Goal: Task Accomplishment & Management: Use online tool/utility

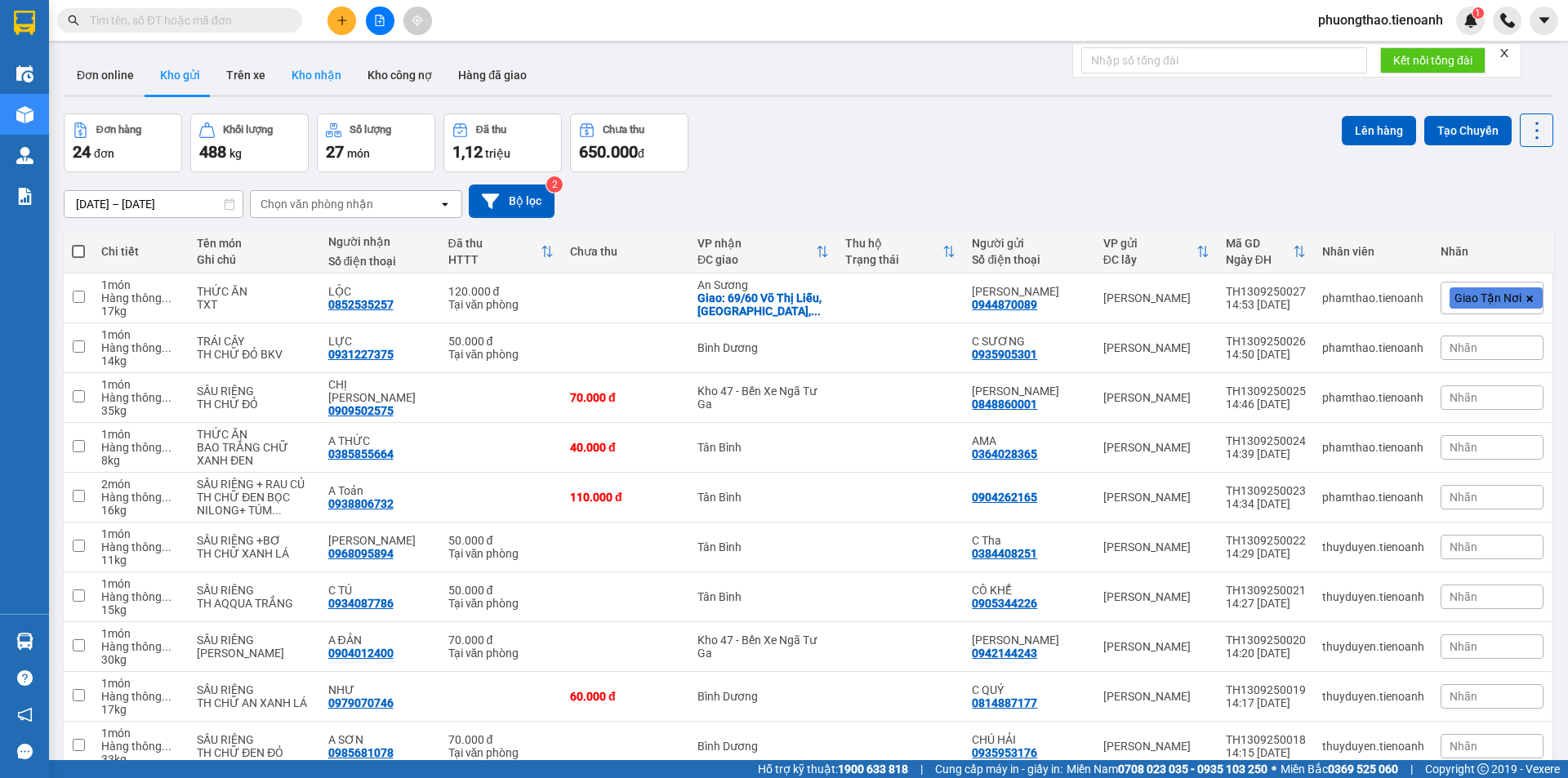
click at [308, 85] on button "Kho nhận" at bounding box center [316, 74] width 76 height 39
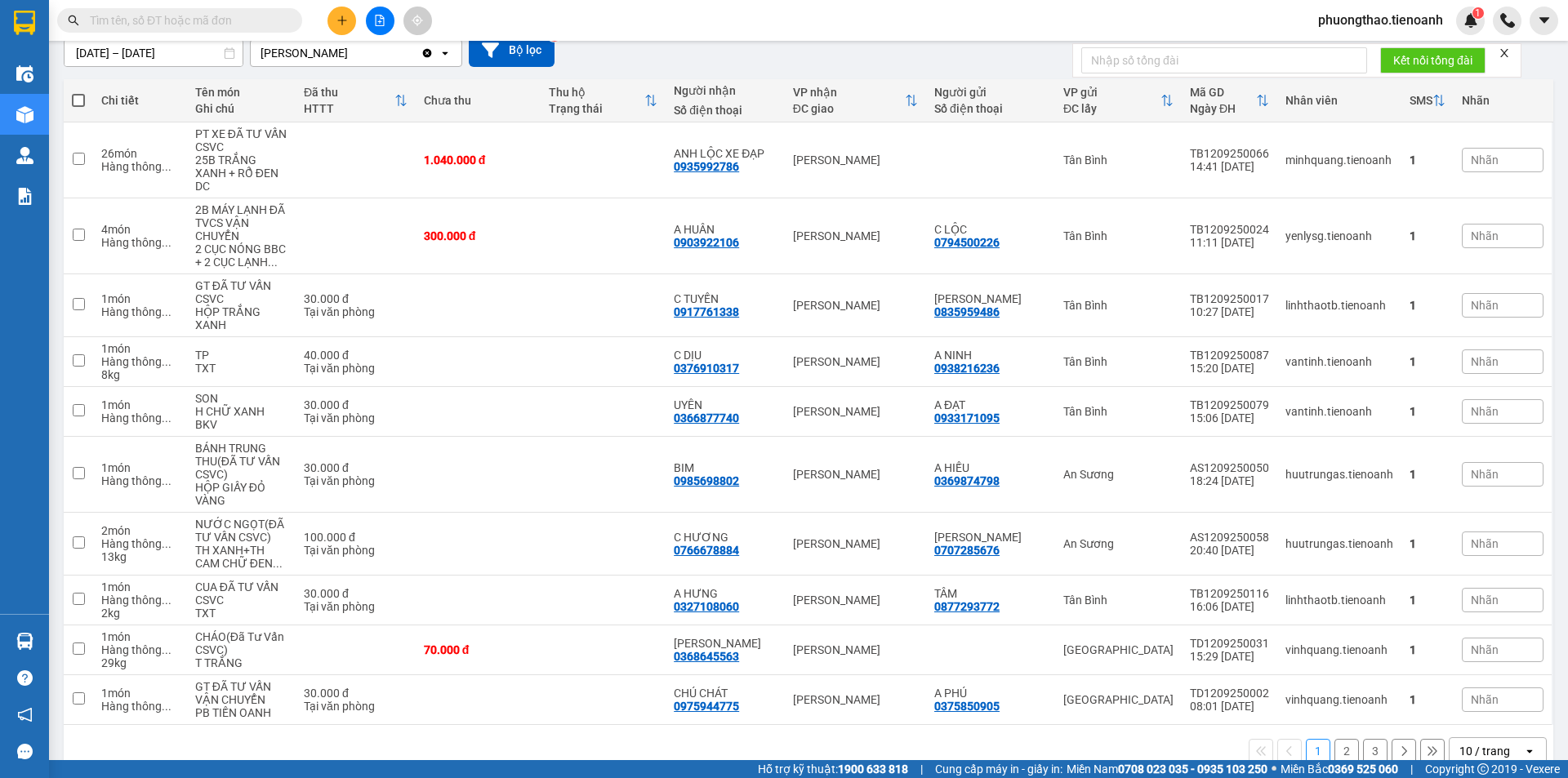
scroll to position [157, 0]
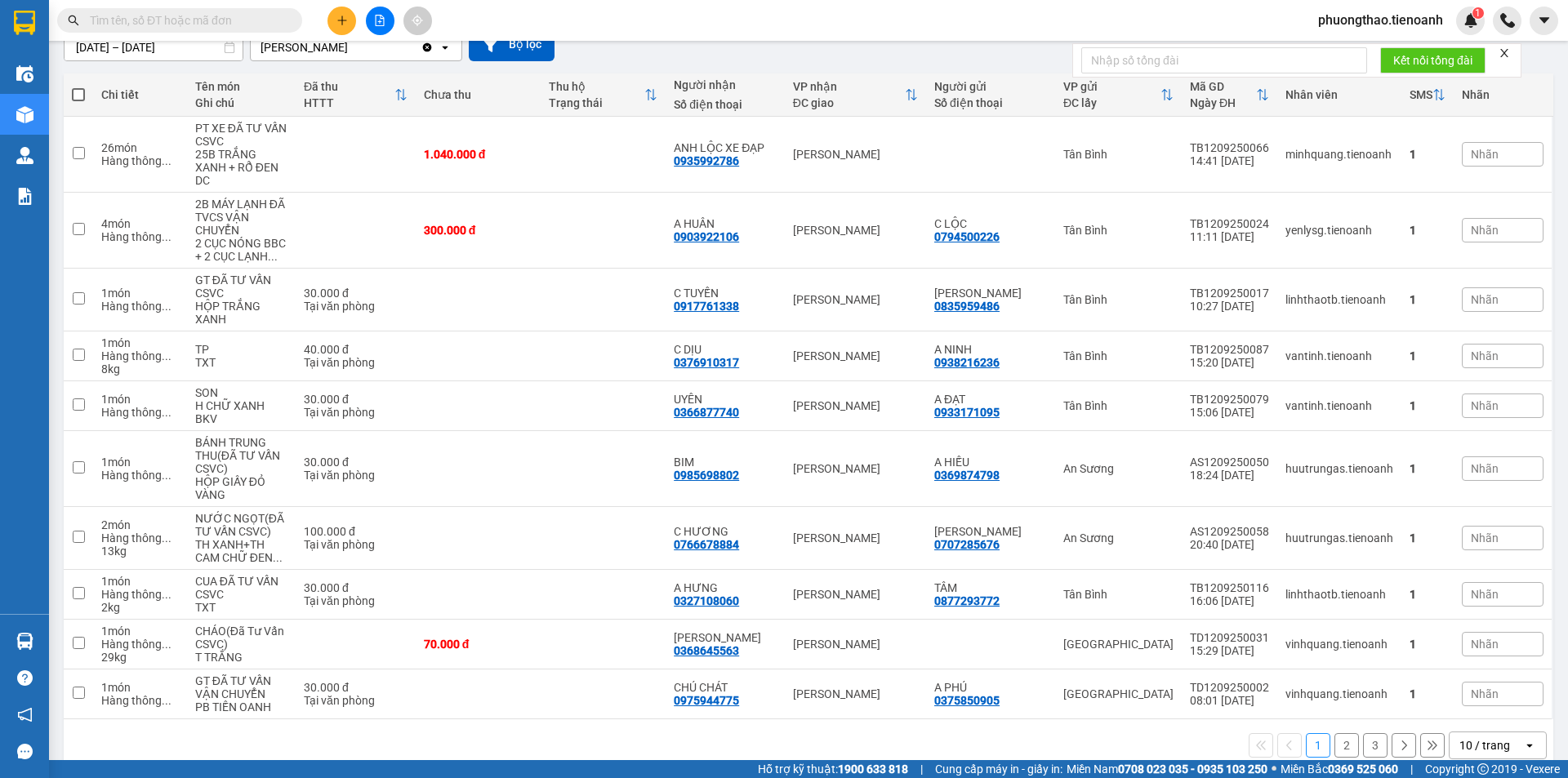
click at [1483, 737] on div "10 / trang" at bounding box center [1483, 745] width 50 height 16
click at [1473, 687] on span "100 / trang" at bounding box center [1479, 683] width 59 height 16
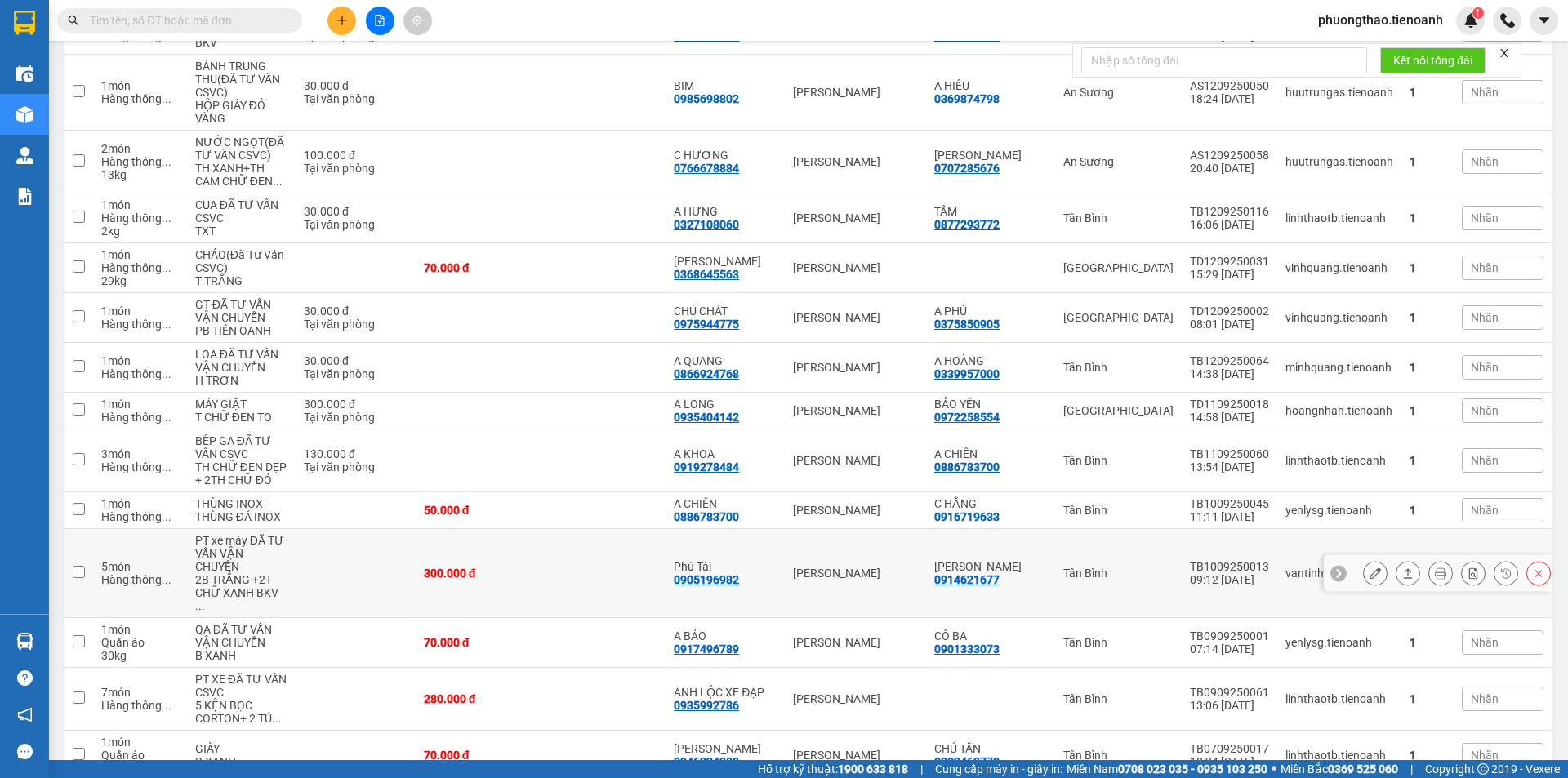
scroll to position [565, 0]
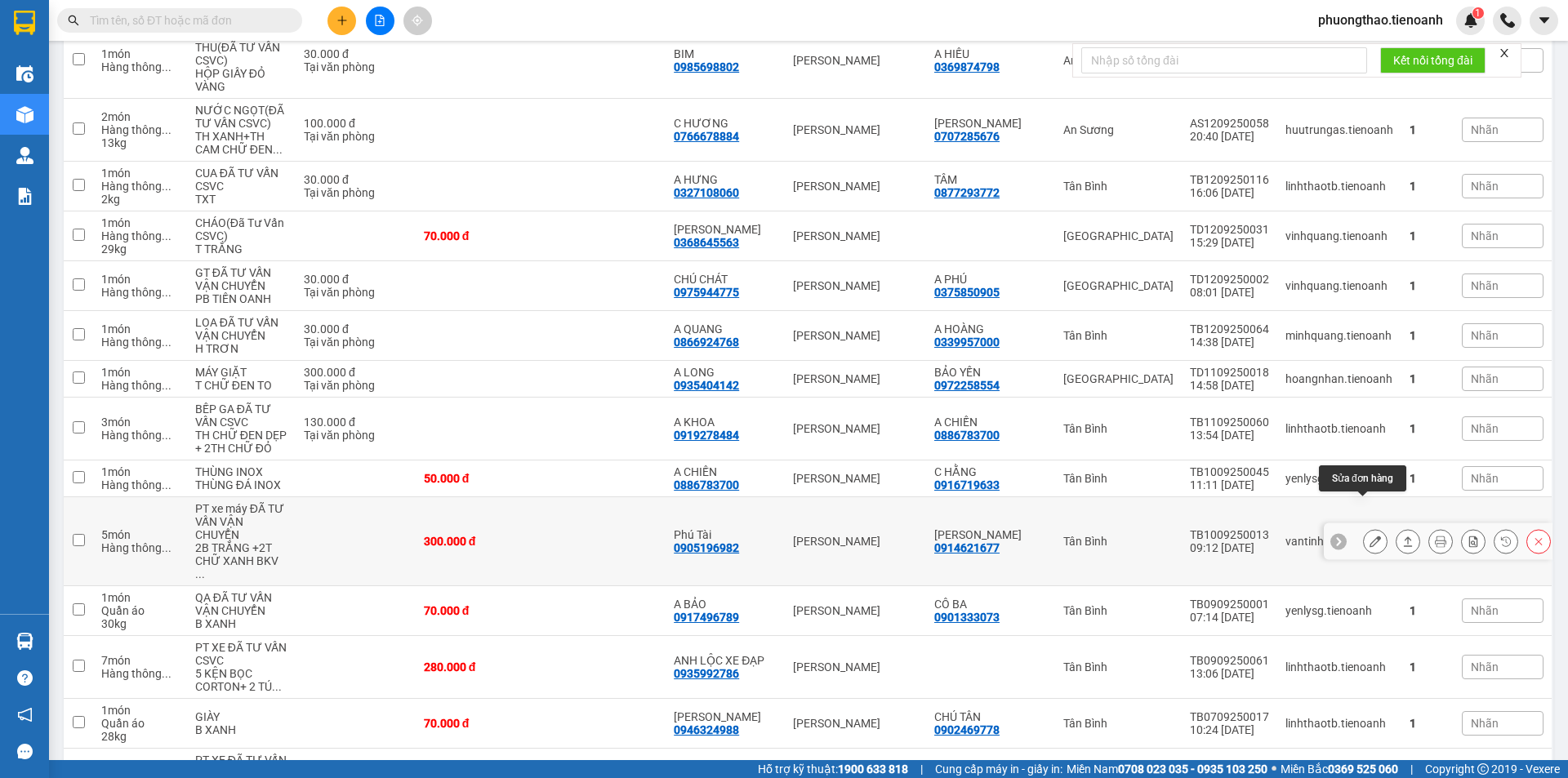
click at [1369, 536] on icon at bounding box center [1375, 541] width 11 height 11
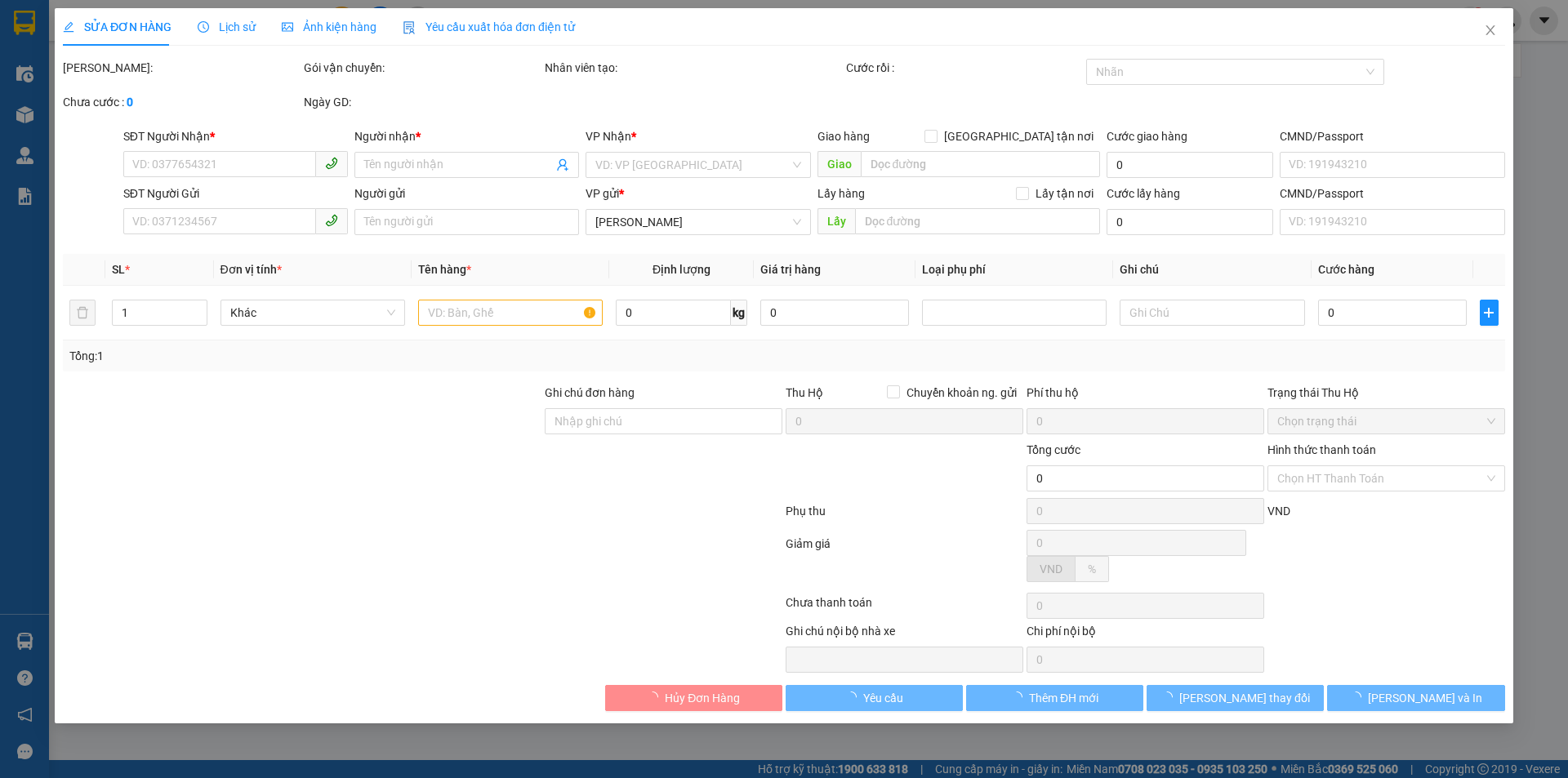
type input "0905196982"
type input "Phú Tài"
type input "0914621677"
type input "[PERSON_NAME]"
type input "300.000"
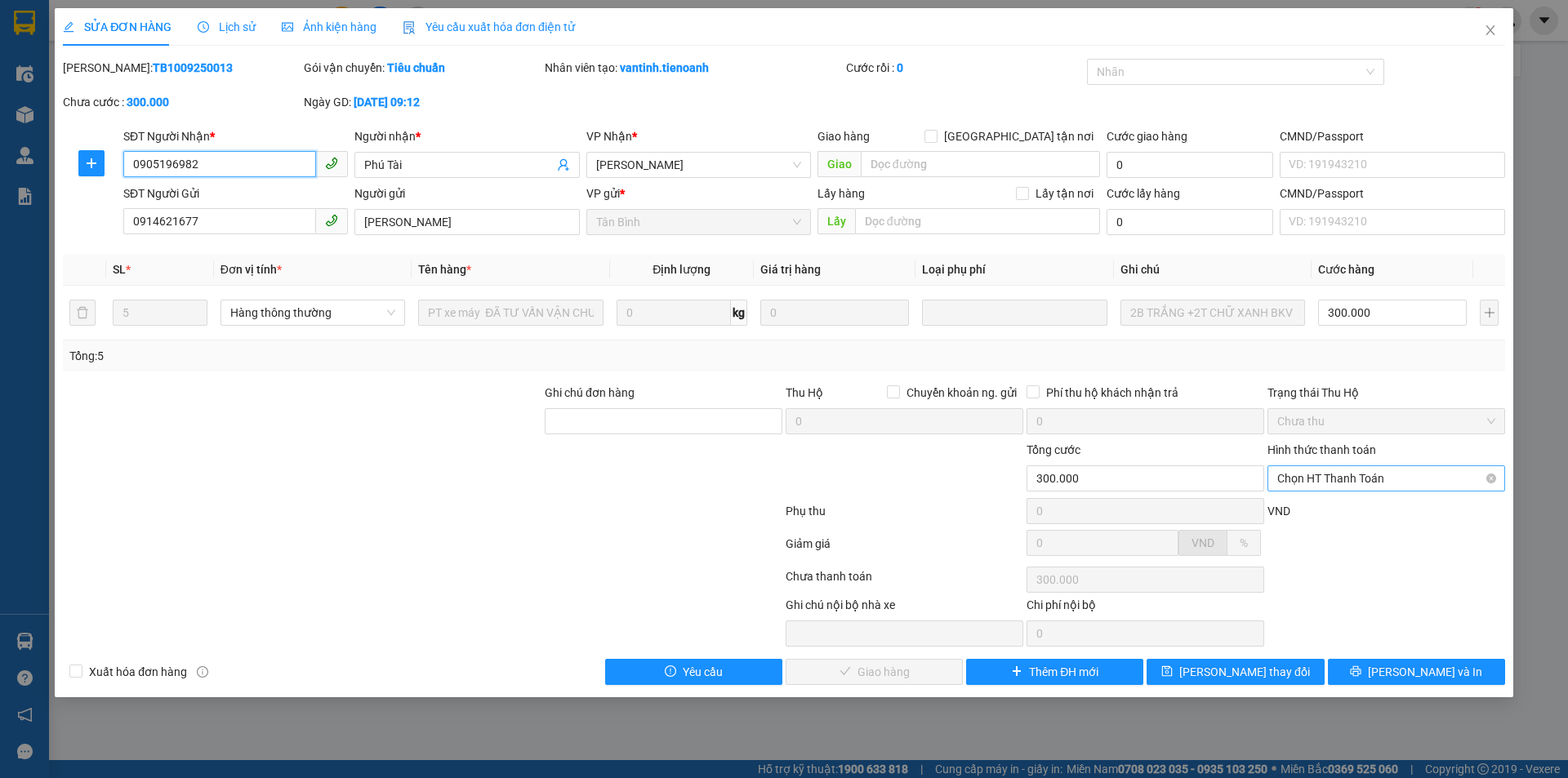
click at [1383, 483] on span "Chọn HT Thanh Toán" at bounding box center [1386, 479] width 218 height 25
click at [1367, 506] on div "Tại văn phòng" at bounding box center [1386, 510] width 218 height 18
type input "0"
click at [890, 672] on span "[PERSON_NAME] và Giao hàng" at bounding box center [894, 672] width 157 height 18
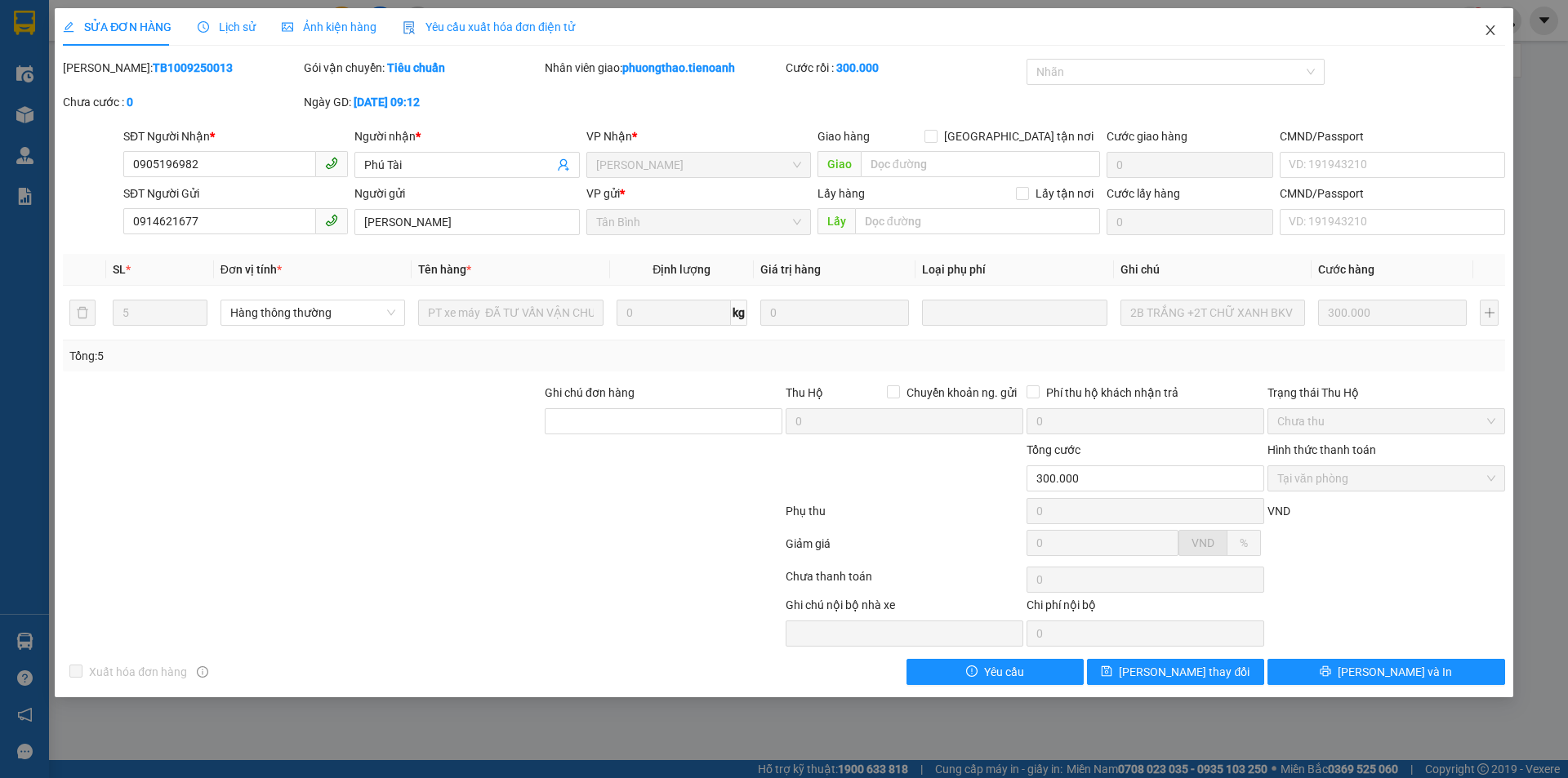
click at [1498, 28] on span "Close" at bounding box center [1490, 31] width 46 height 46
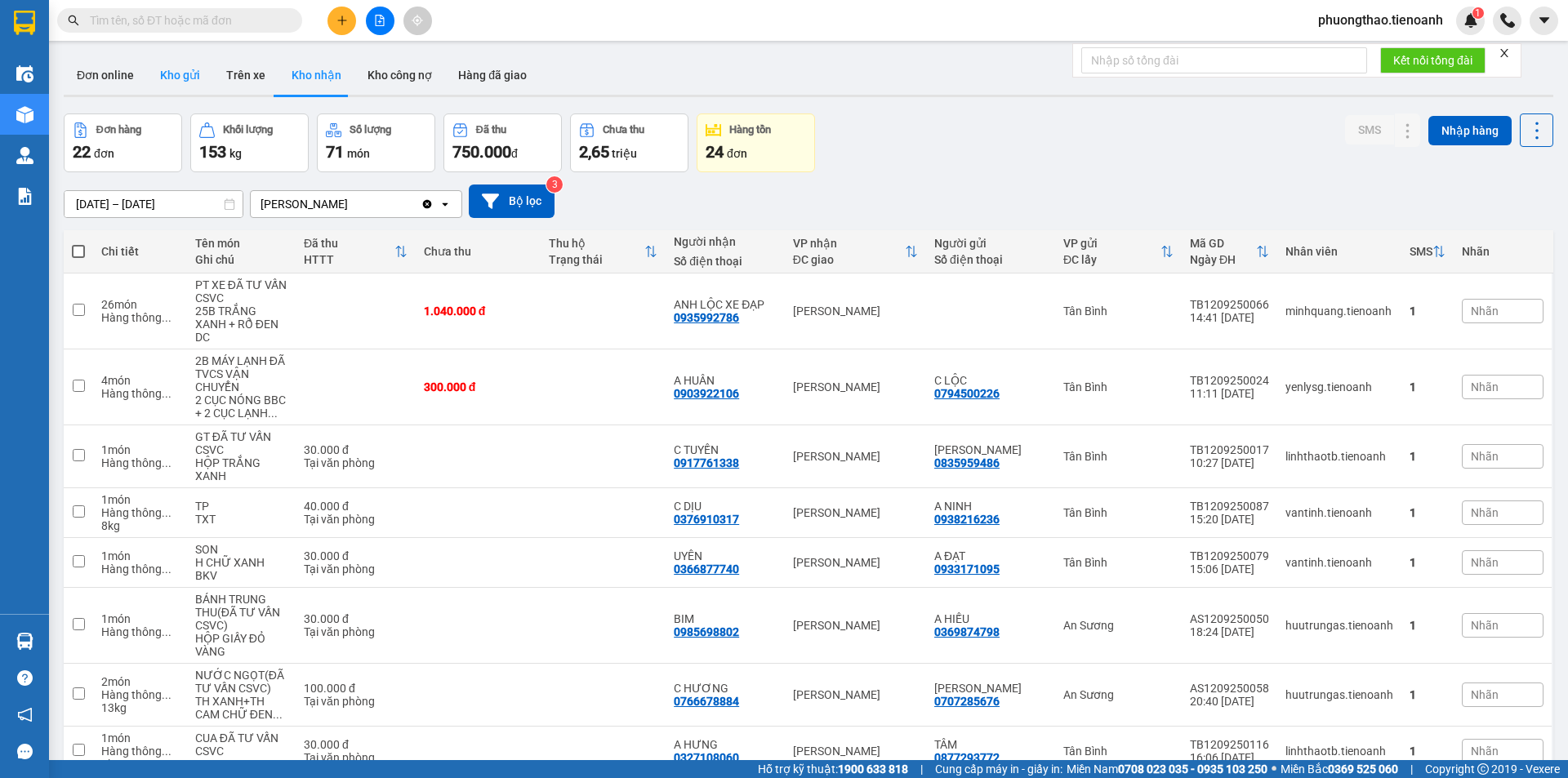
click at [173, 85] on button "Kho gửi" at bounding box center [181, 74] width 67 height 39
